Goal: Information Seeking & Learning: Learn about a topic

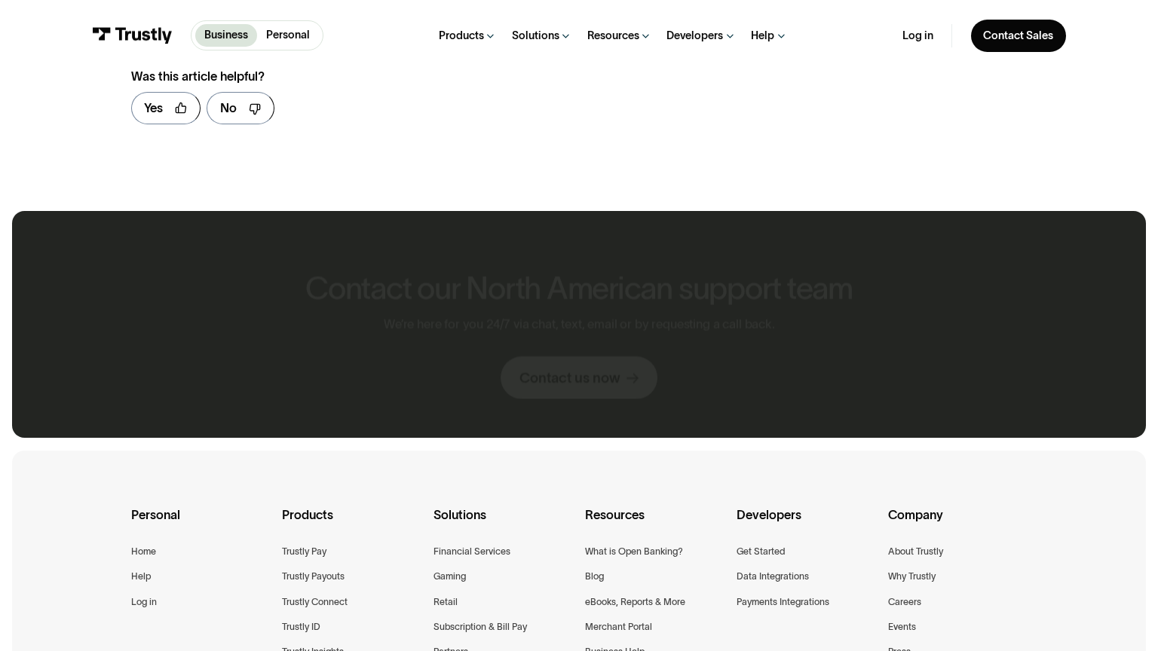
scroll to position [905, 0]
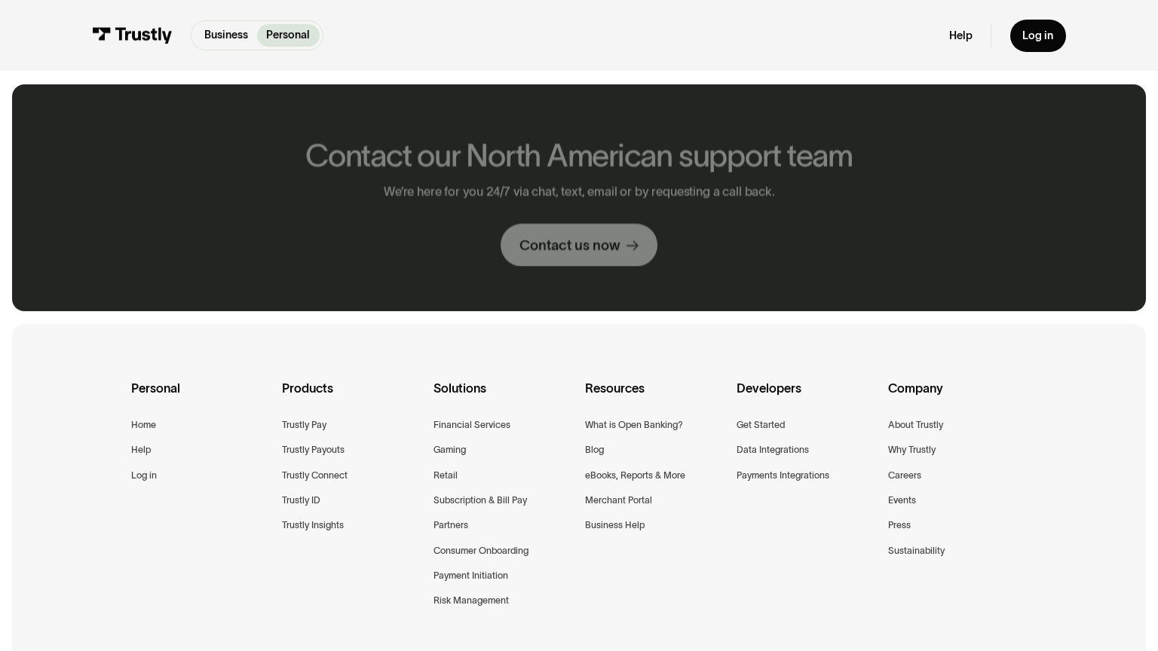
scroll to position [778, 0]
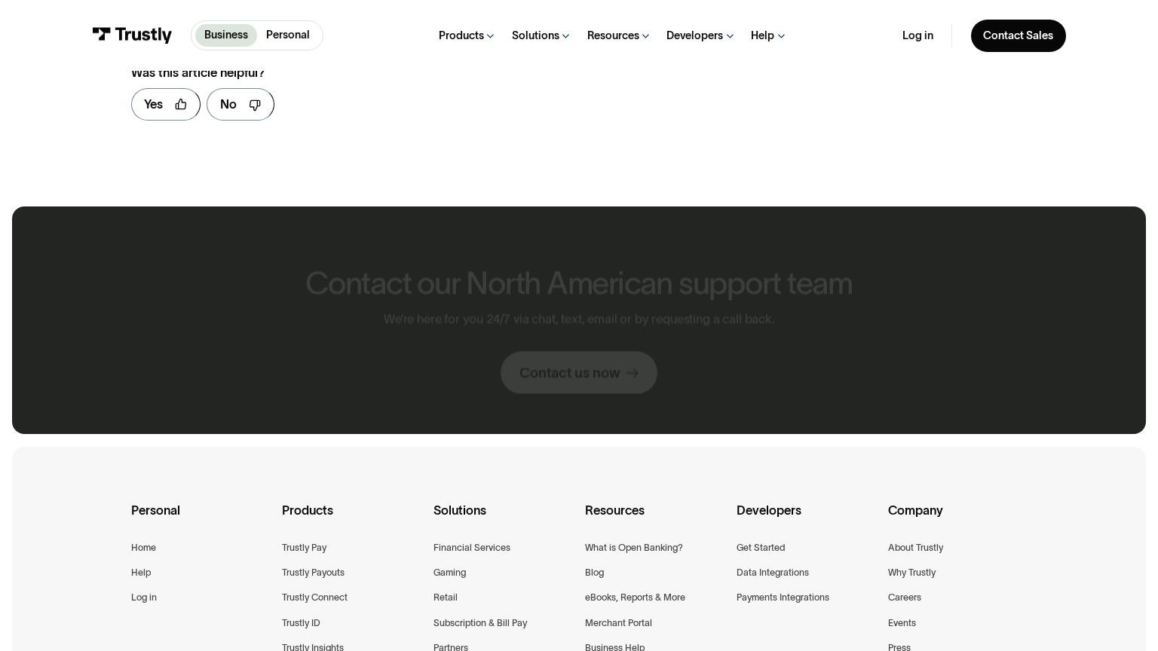
scroll to position [1998, 0]
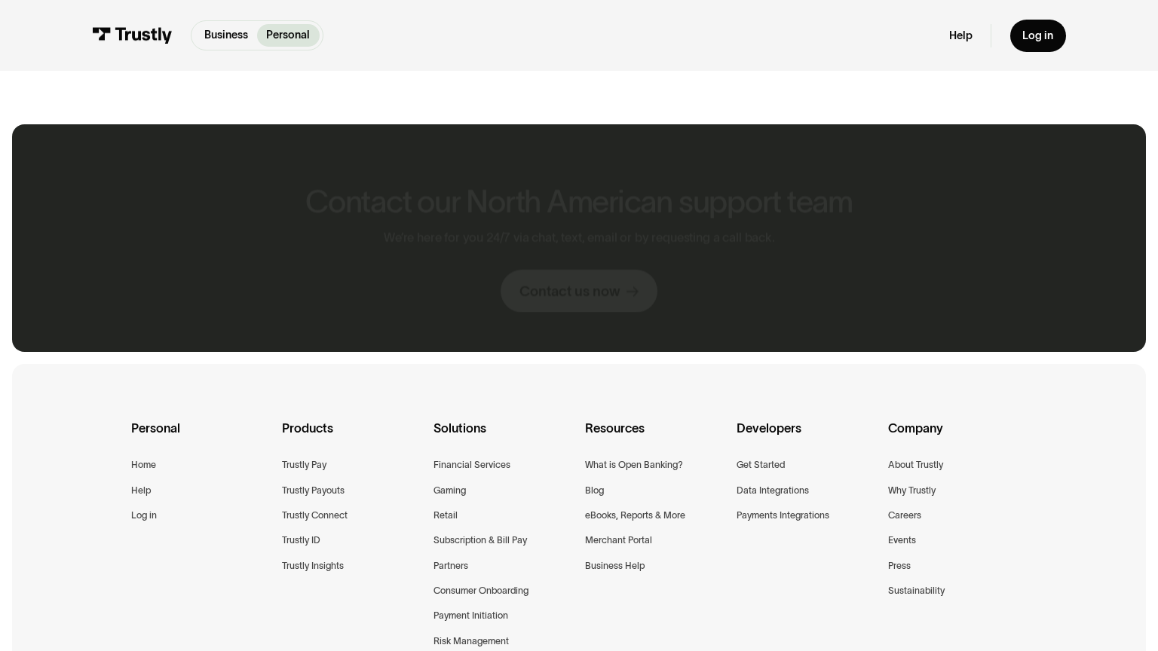
scroll to position [818, 0]
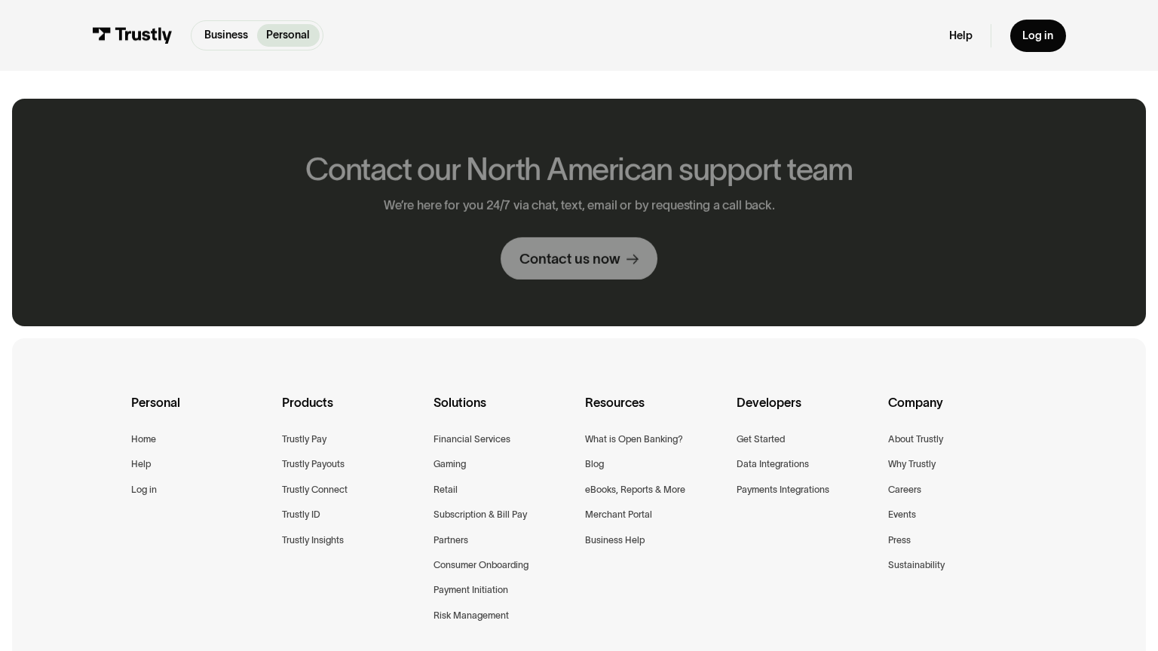
scroll to position [792, 0]
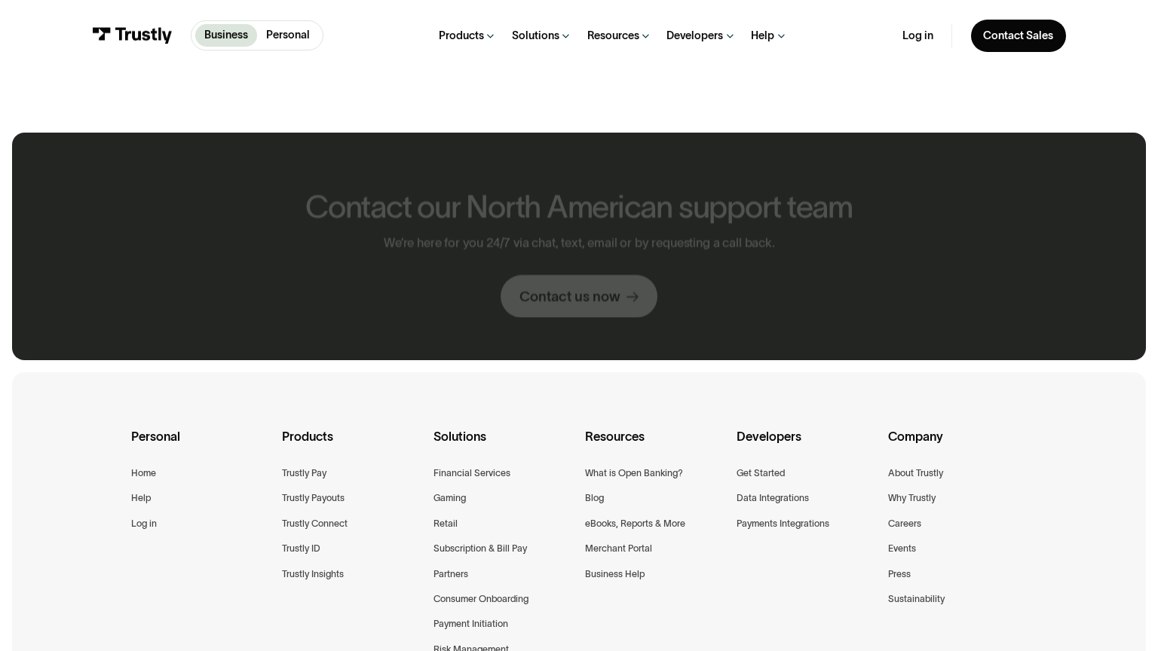
scroll to position [826, 0]
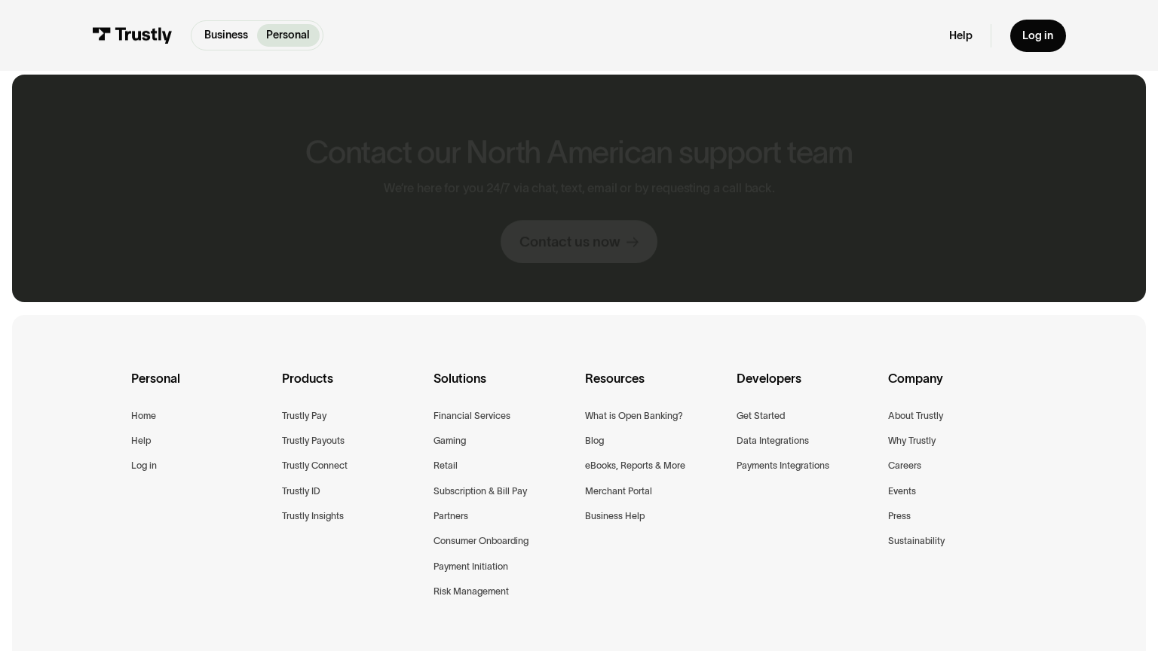
scroll to position [769, 0]
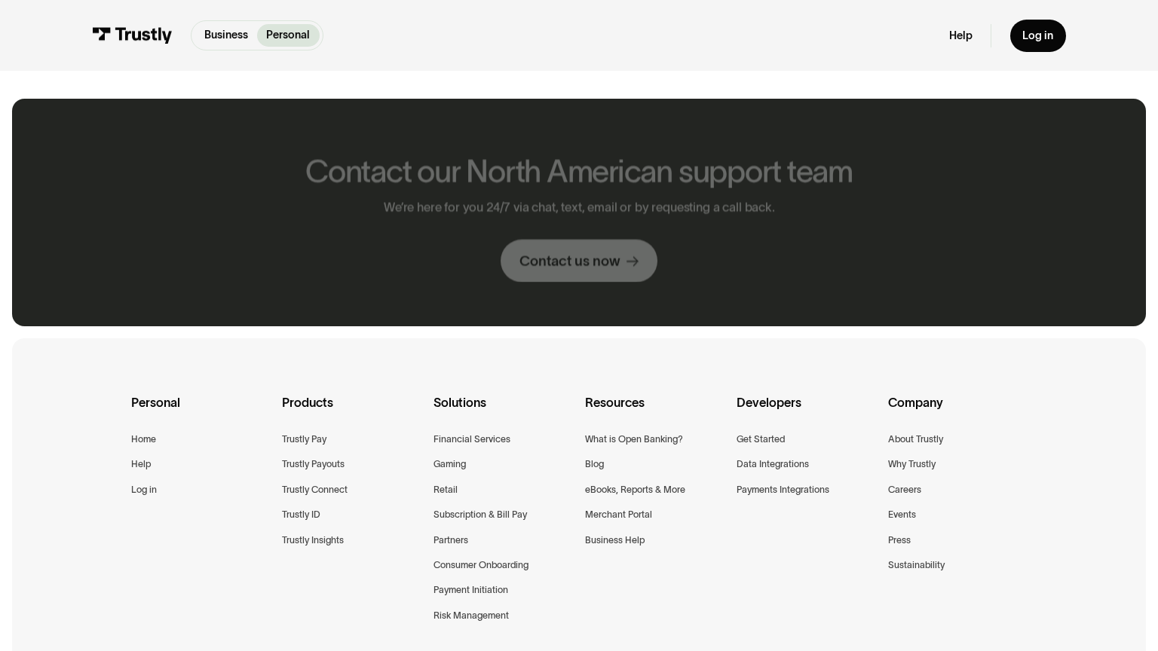
scroll to position [792, 0]
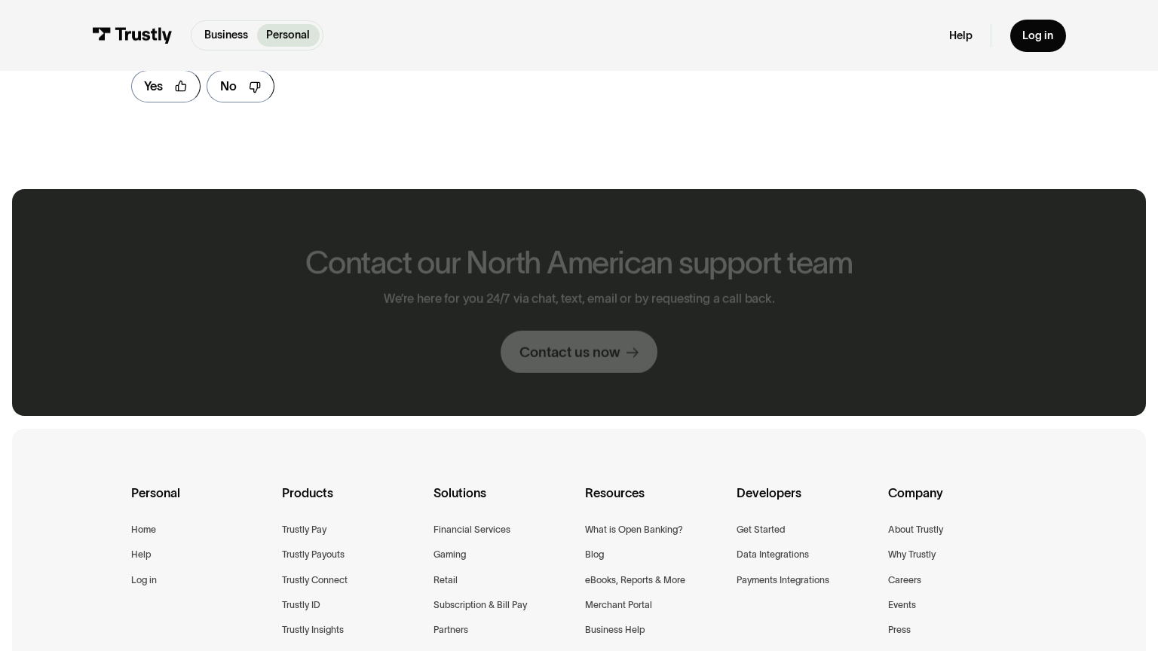
scroll to position [883, 0]
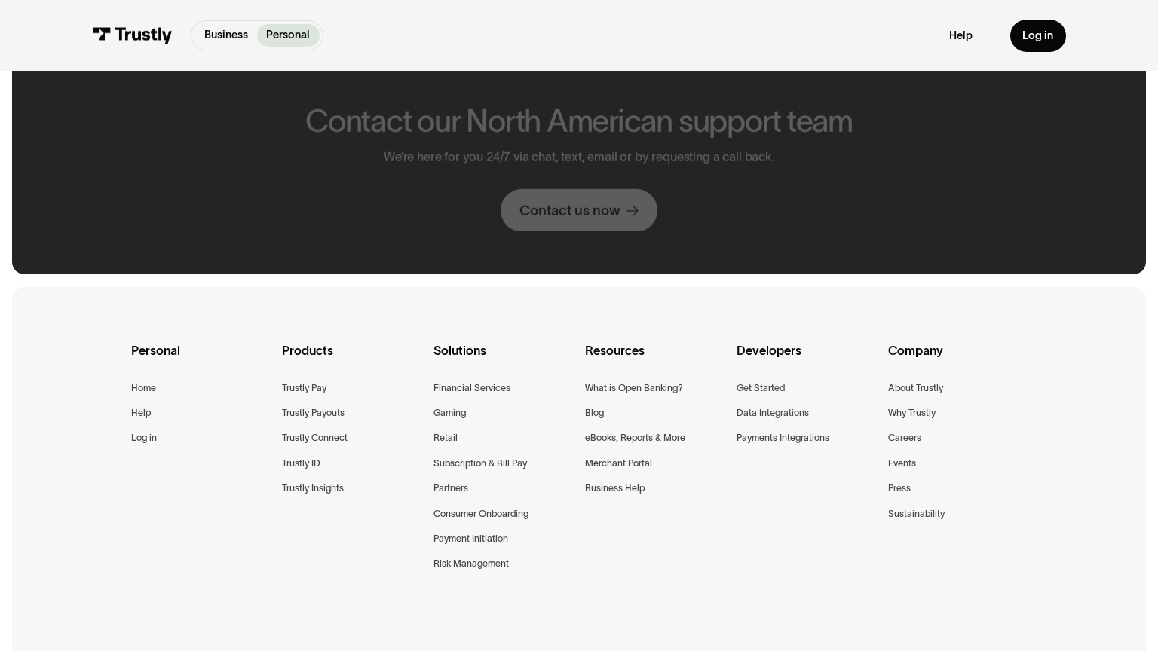
scroll to position [741, 0]
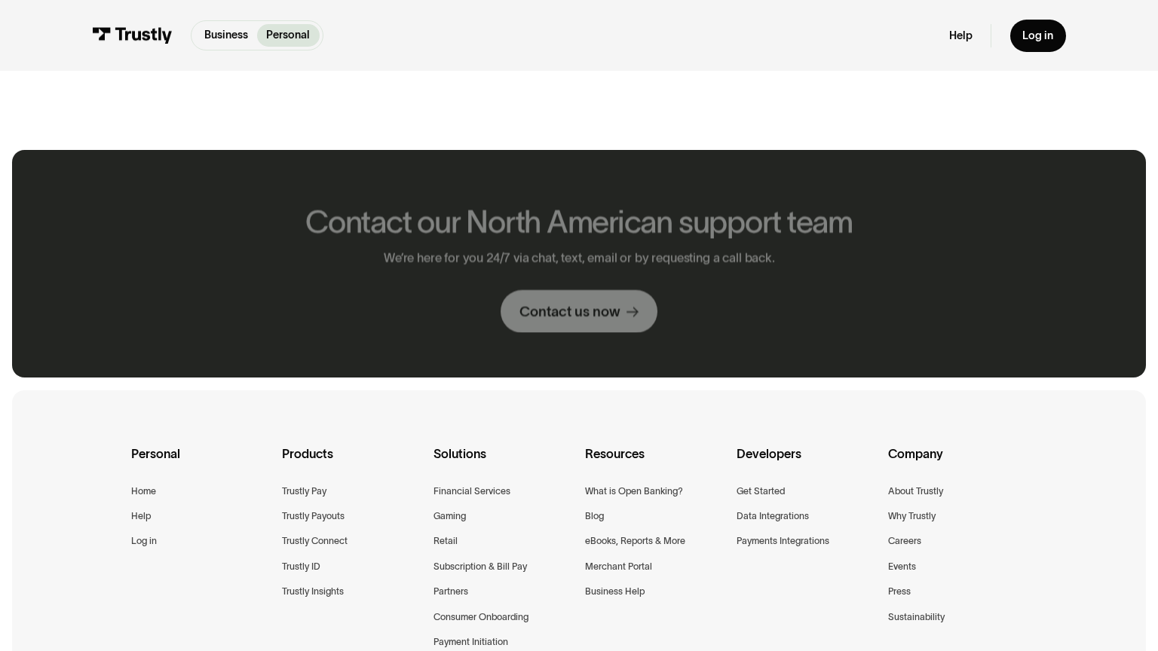
scroll to position [845, 0]
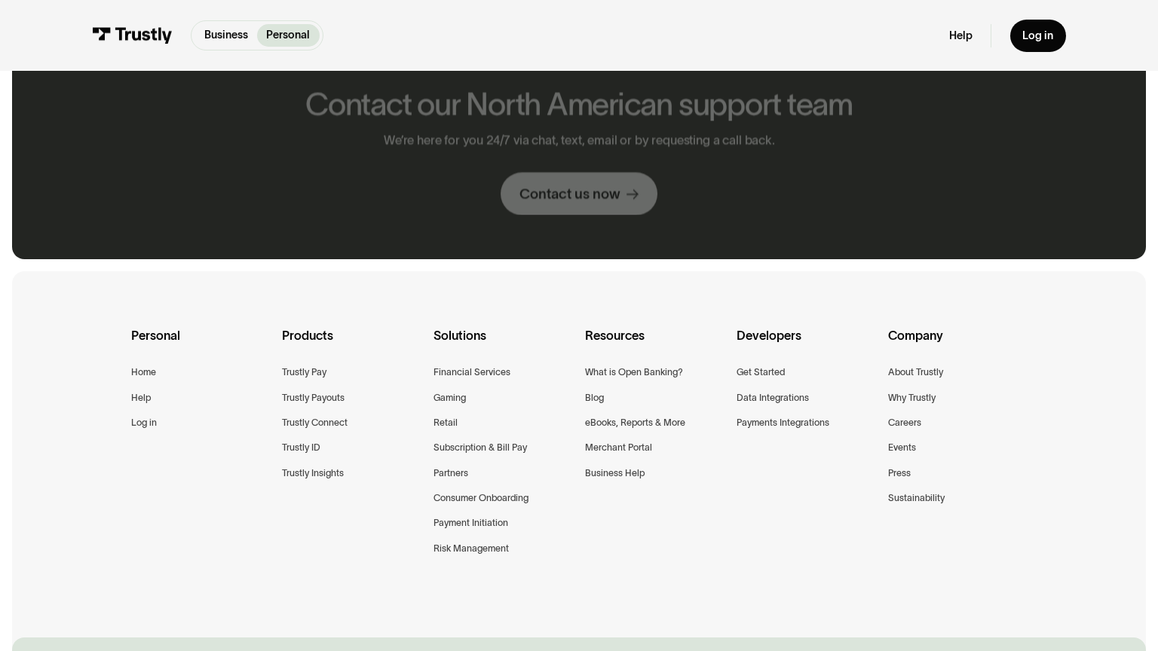
scroll to position [725, 0]
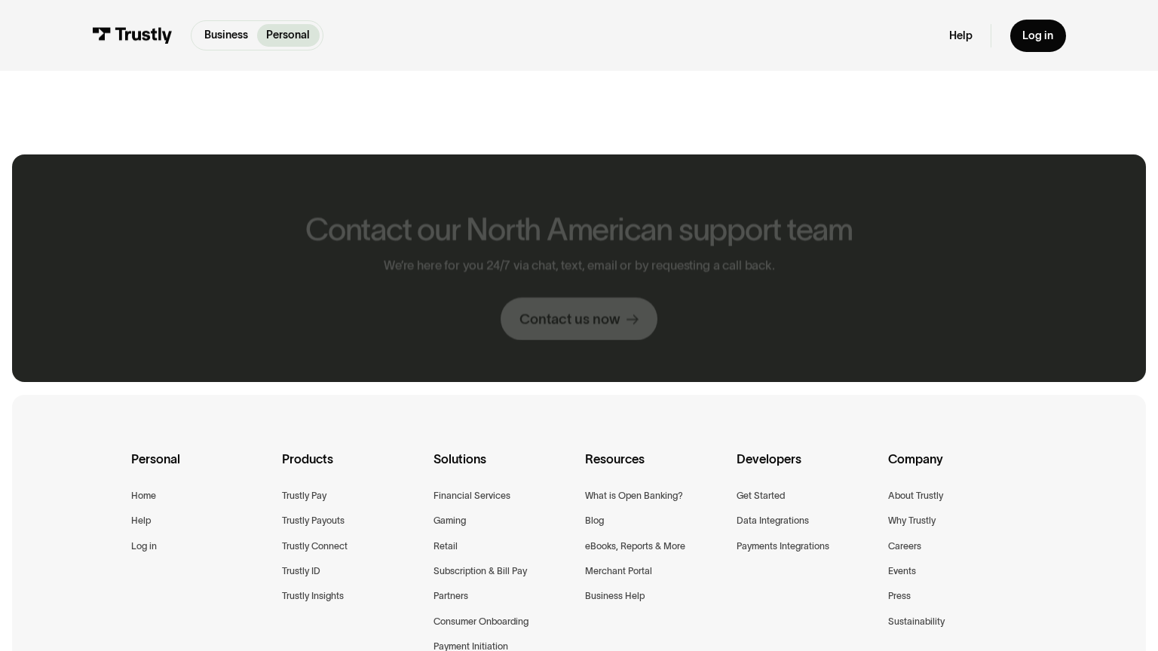
scroll to position [849, 0]
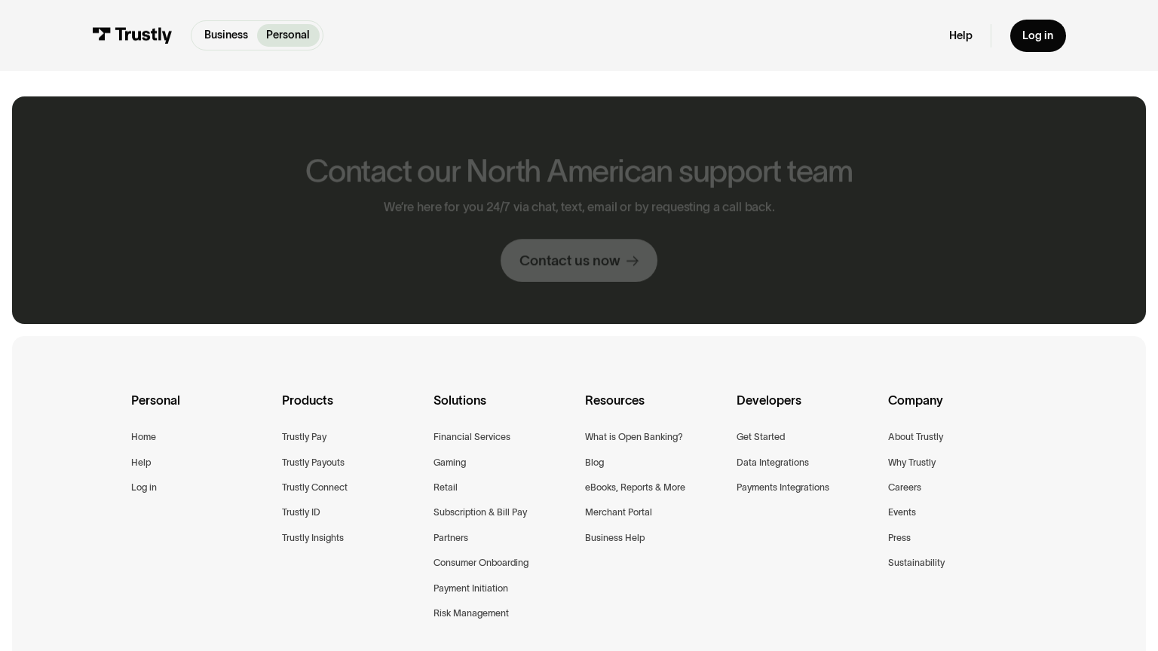
scroll to position [790, 0]
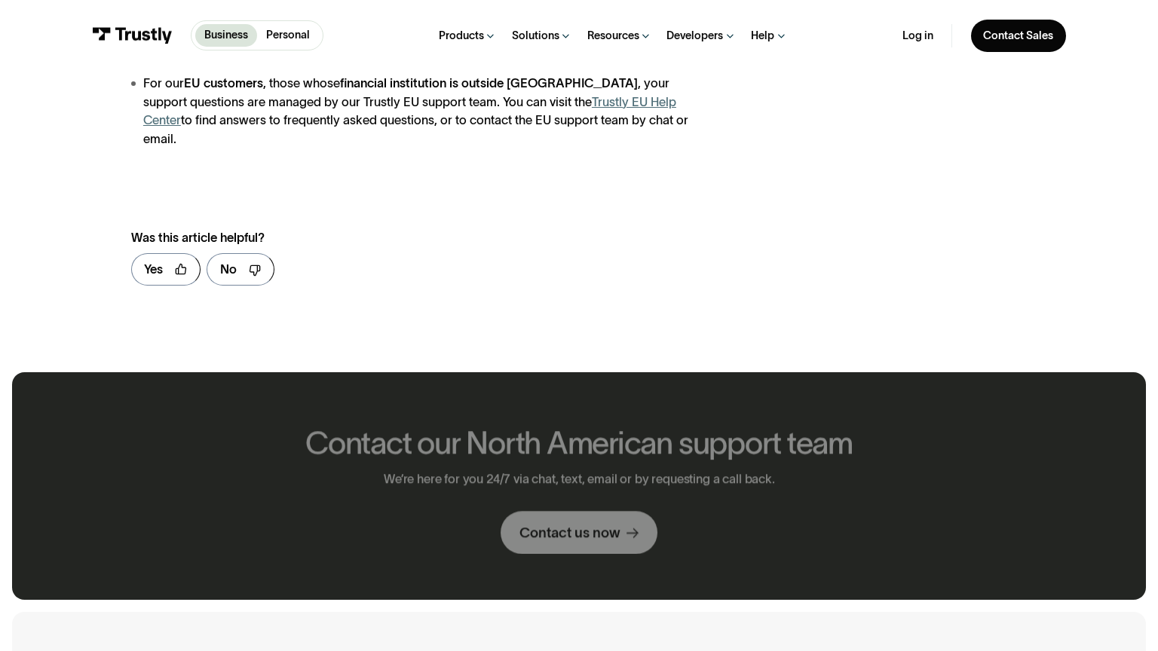
scroll to position [1047, 0]
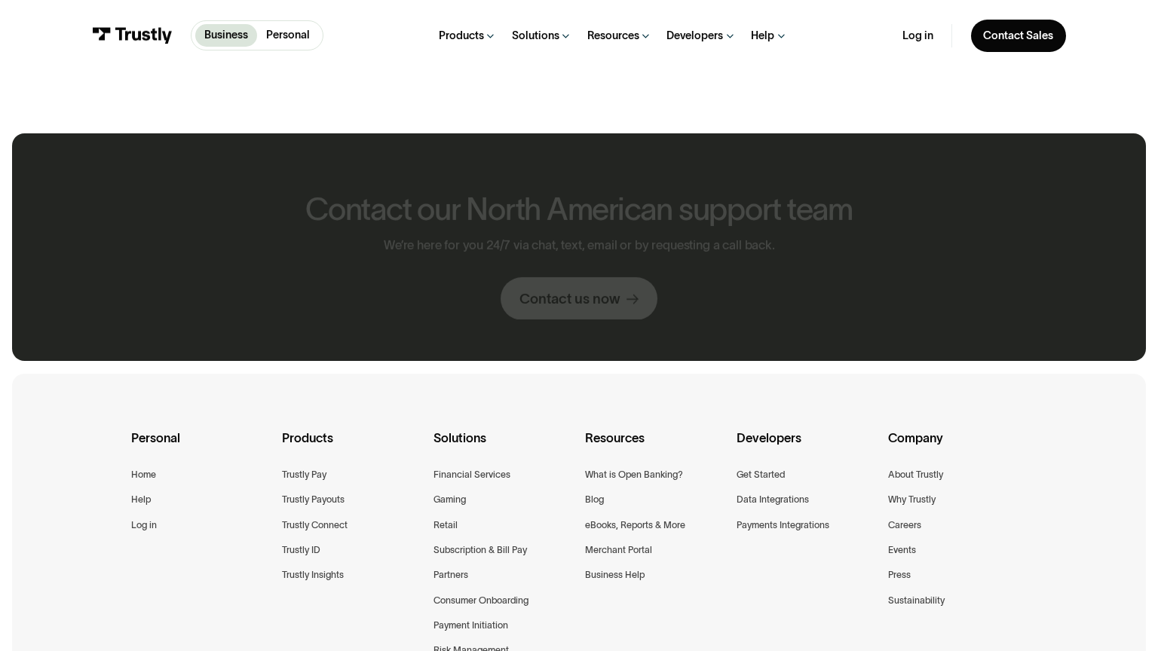
scroll to position [828, 0]
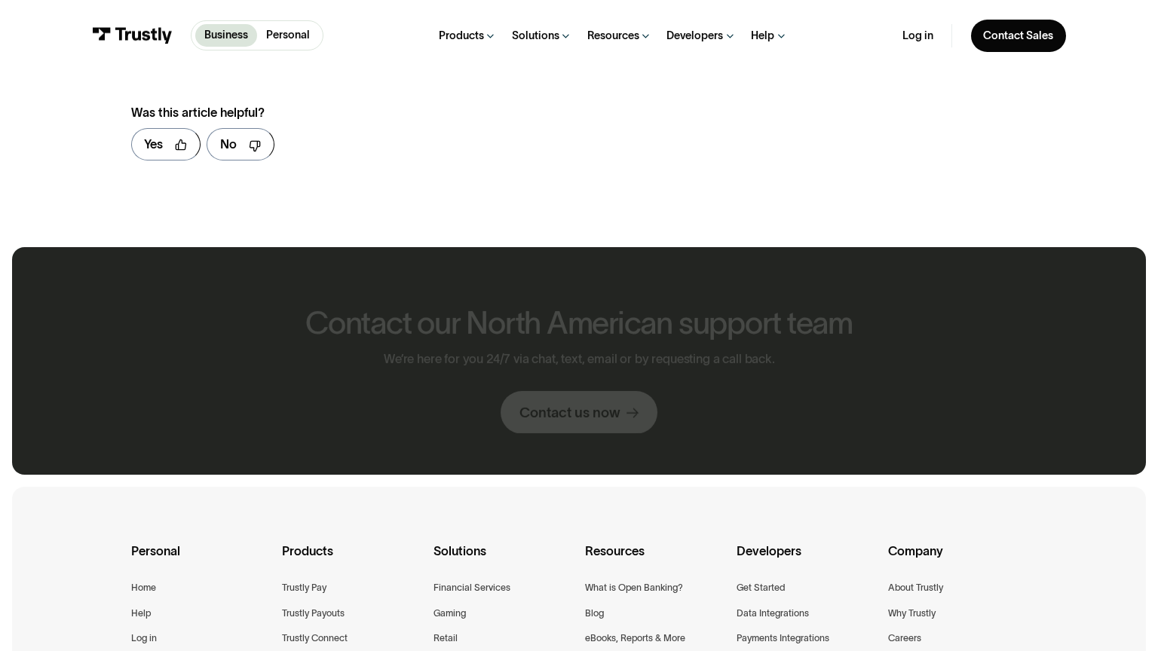
scroll to position [926, 0]
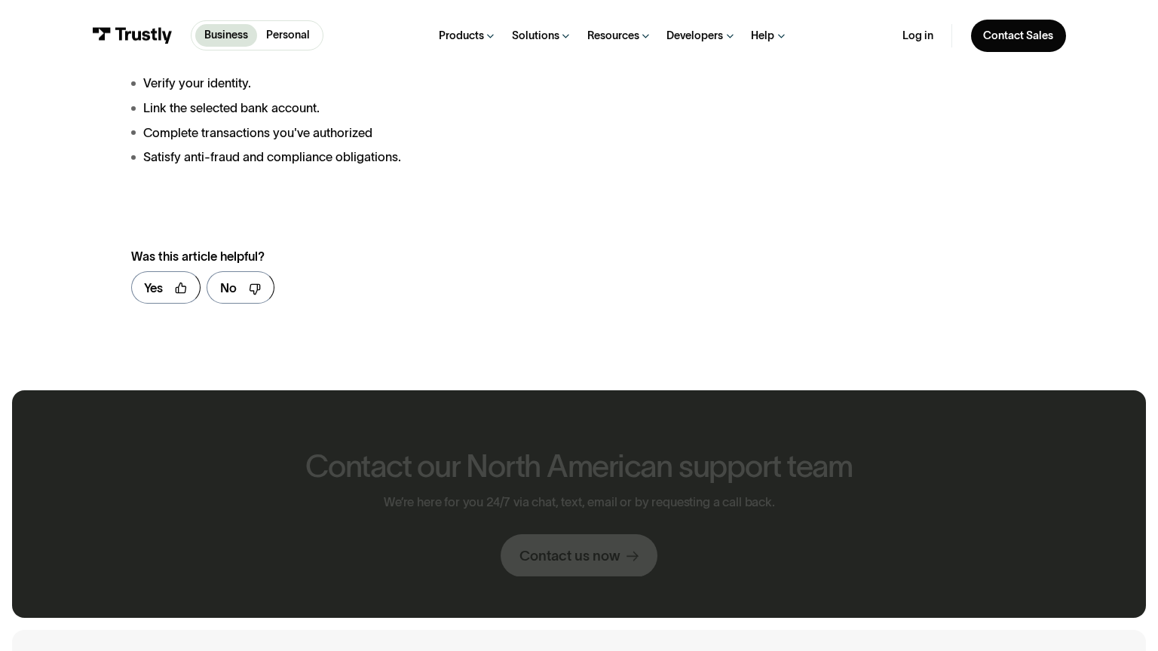
scroll to position [1084, 0]
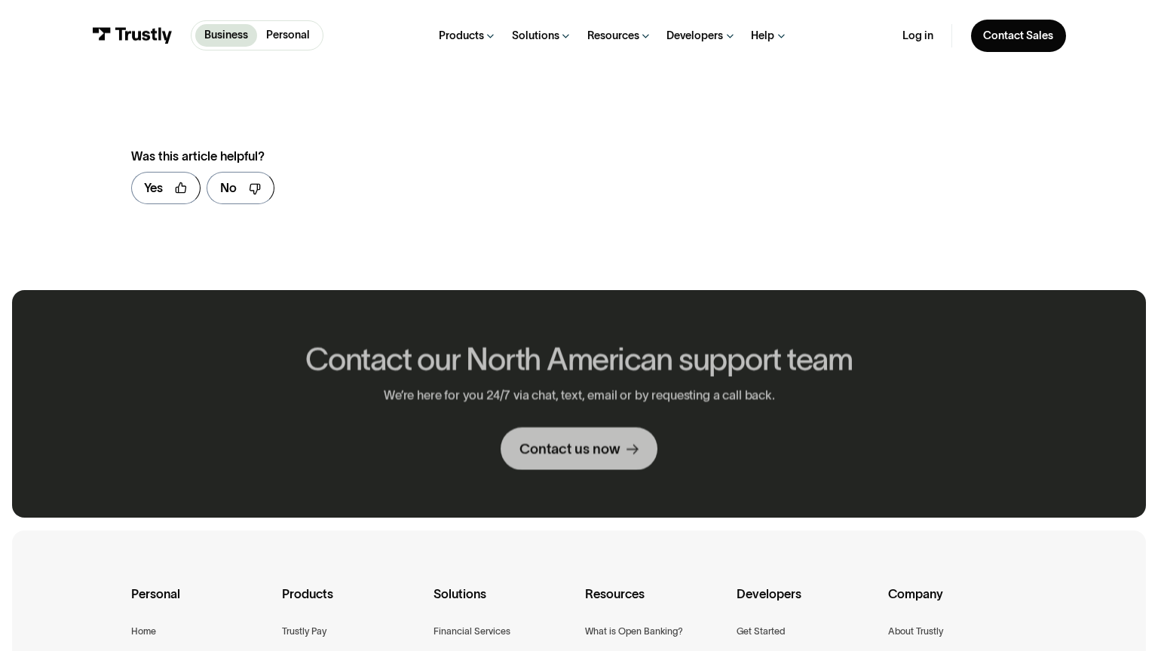
scroll to position [985, 0]
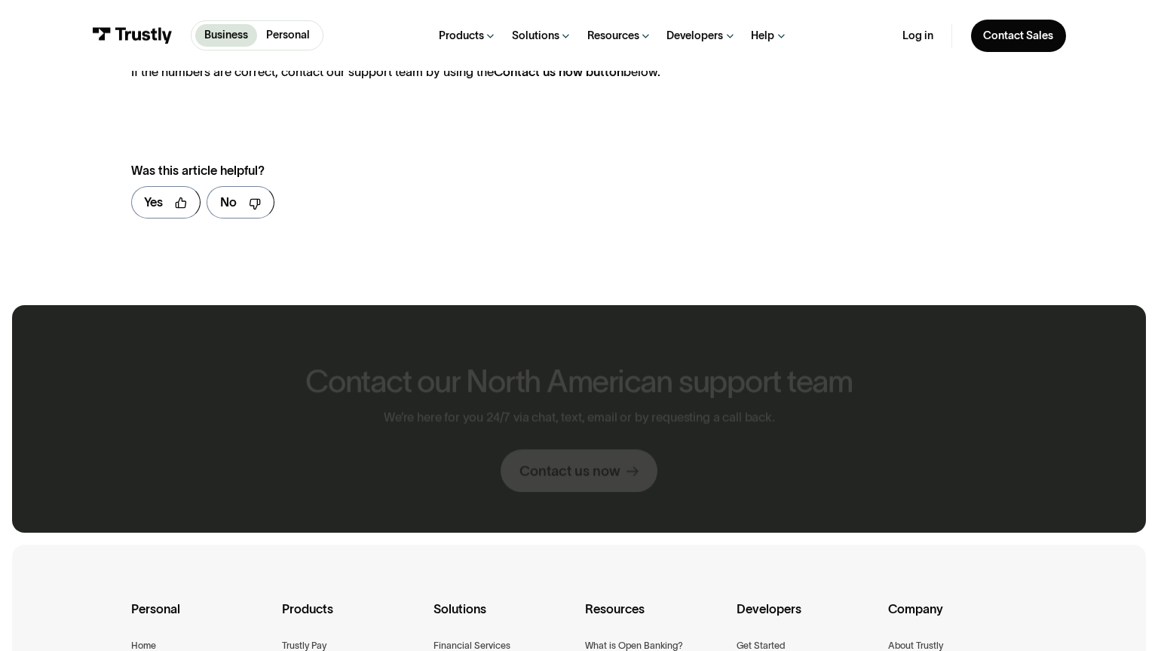
scroll to position [999, 0]
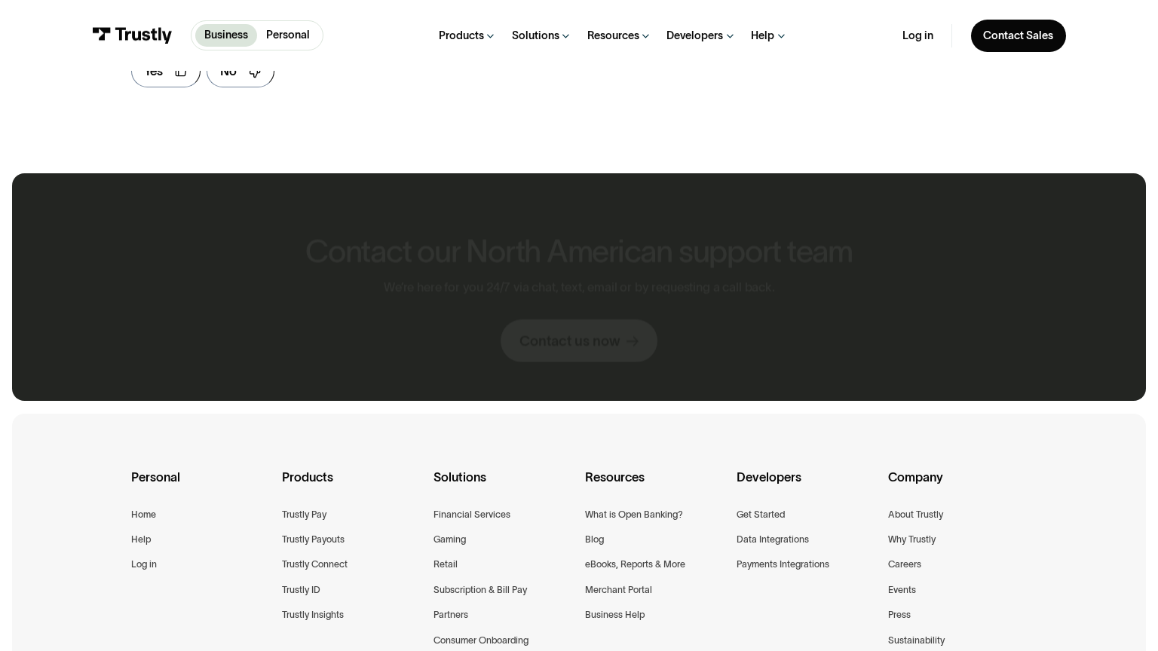
scroll to position [868, 0]
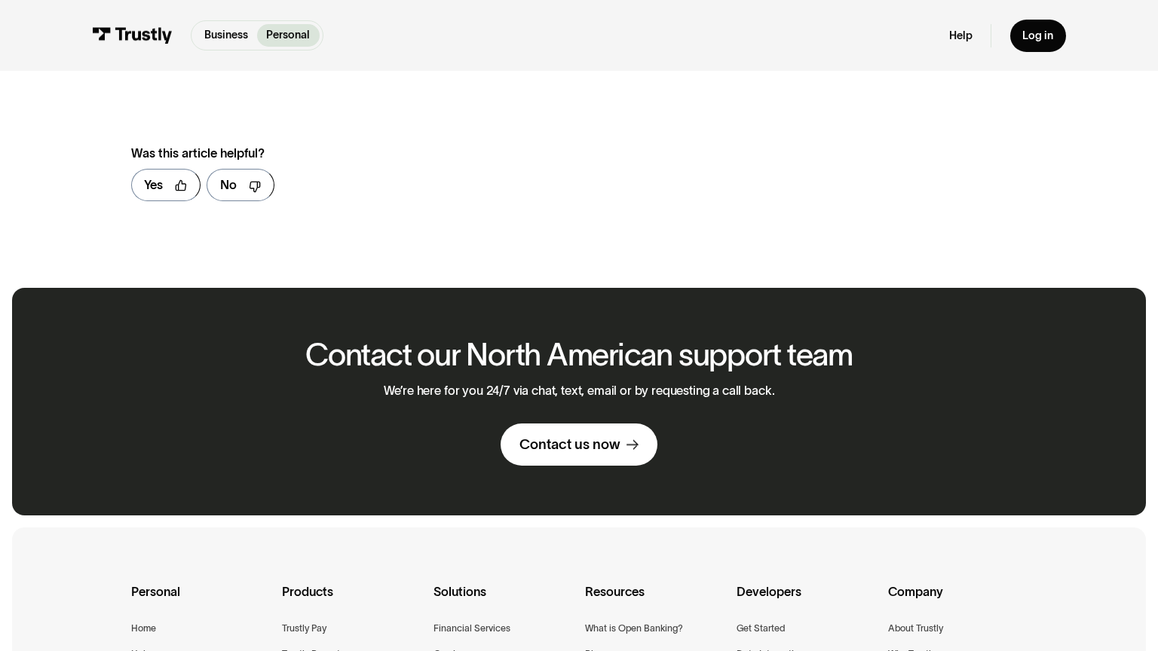
scroll to position [982, 0]
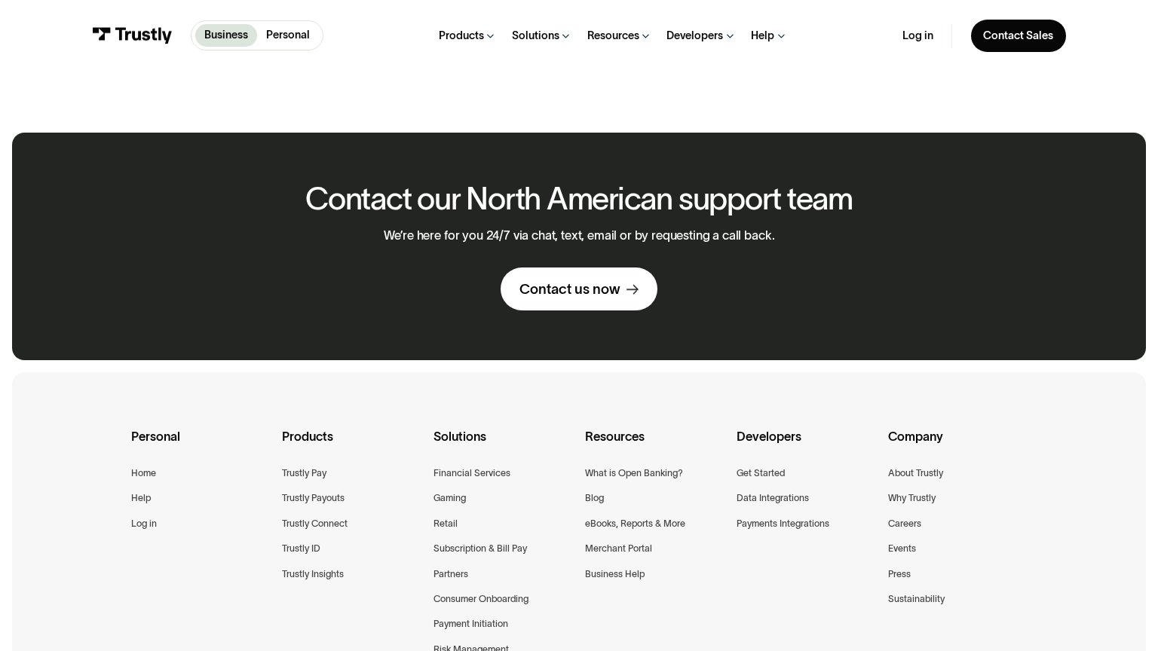
scroll to position [826, 0]
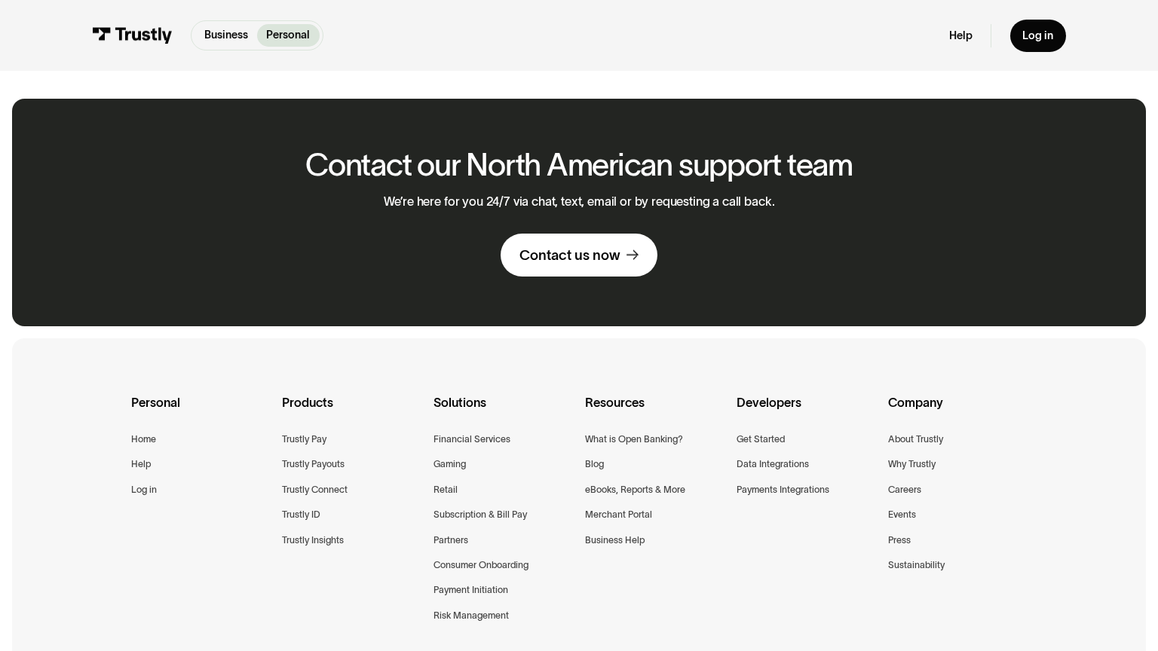
scroll to position [792, 0]
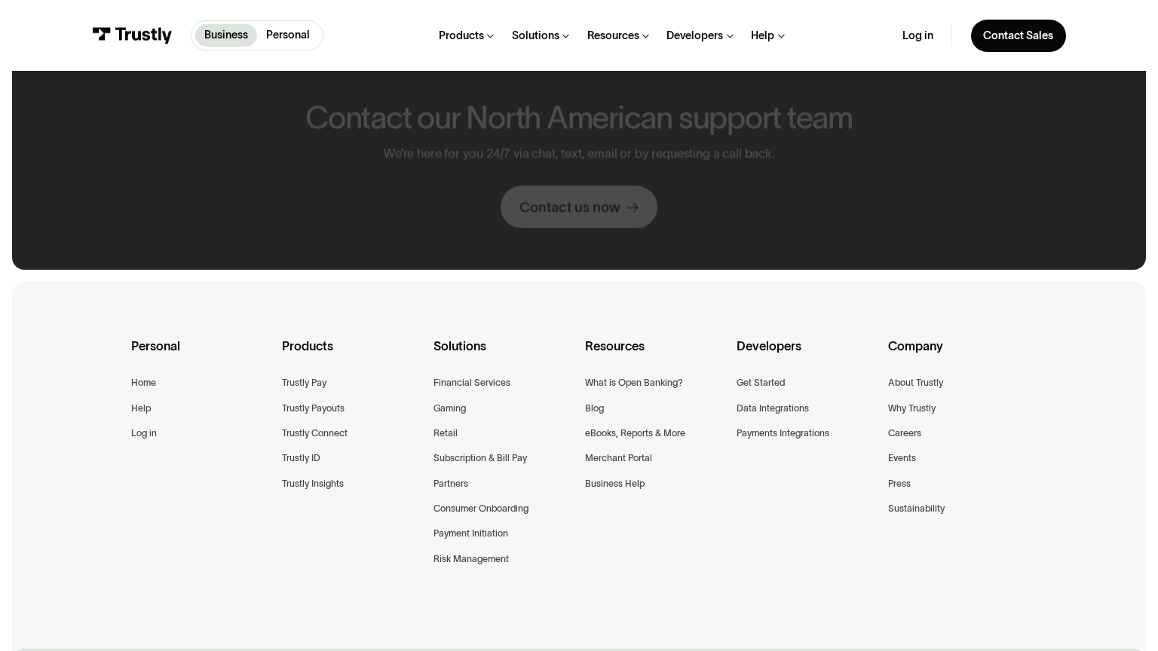
scroll to position [736, 0]
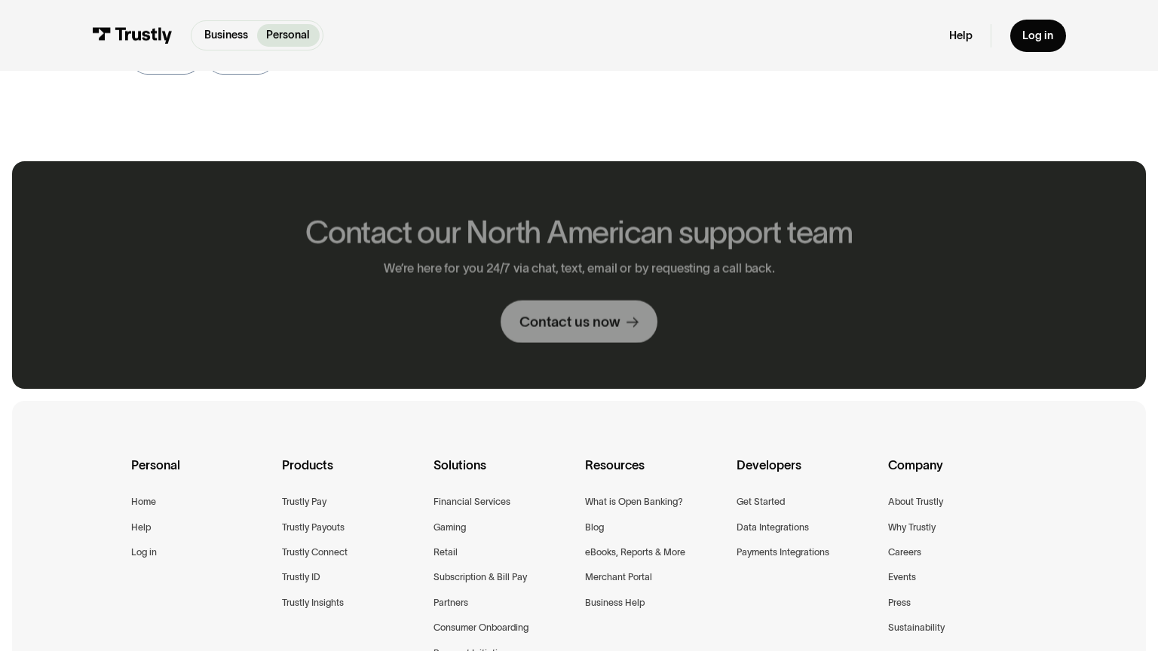
scroll to position [837, 0]
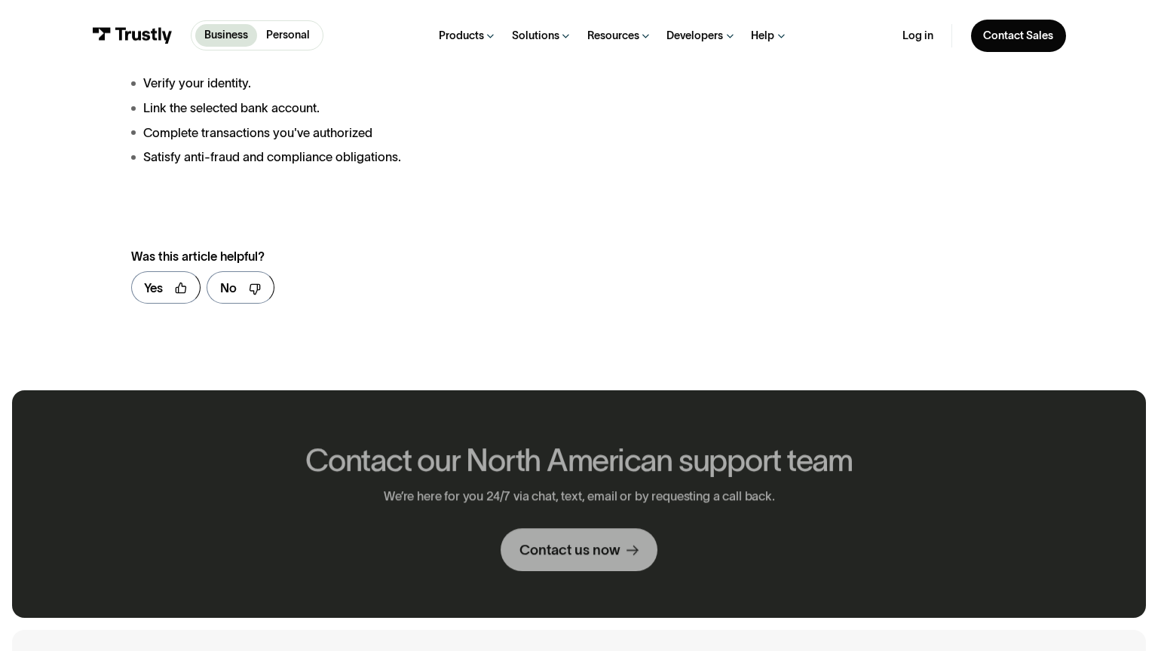
scroll to position [1084, 0]
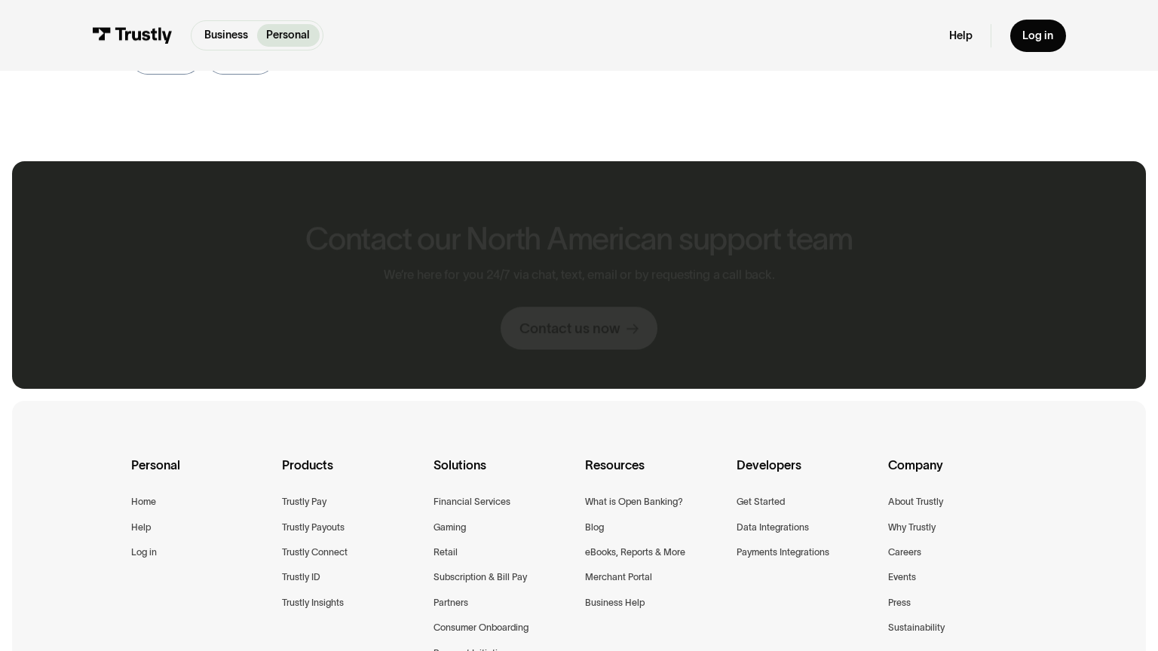
scroll to position [837, 0]
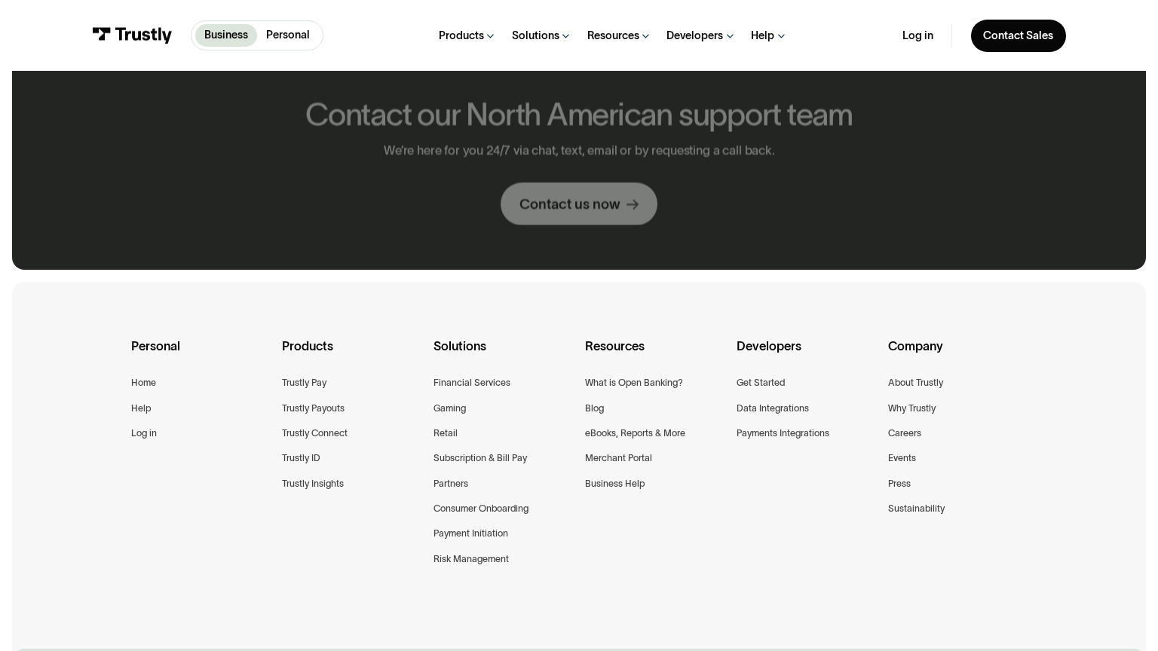
scroll to position [736, 0]
